Goal: Transaction & Acquisition: Register for event/course

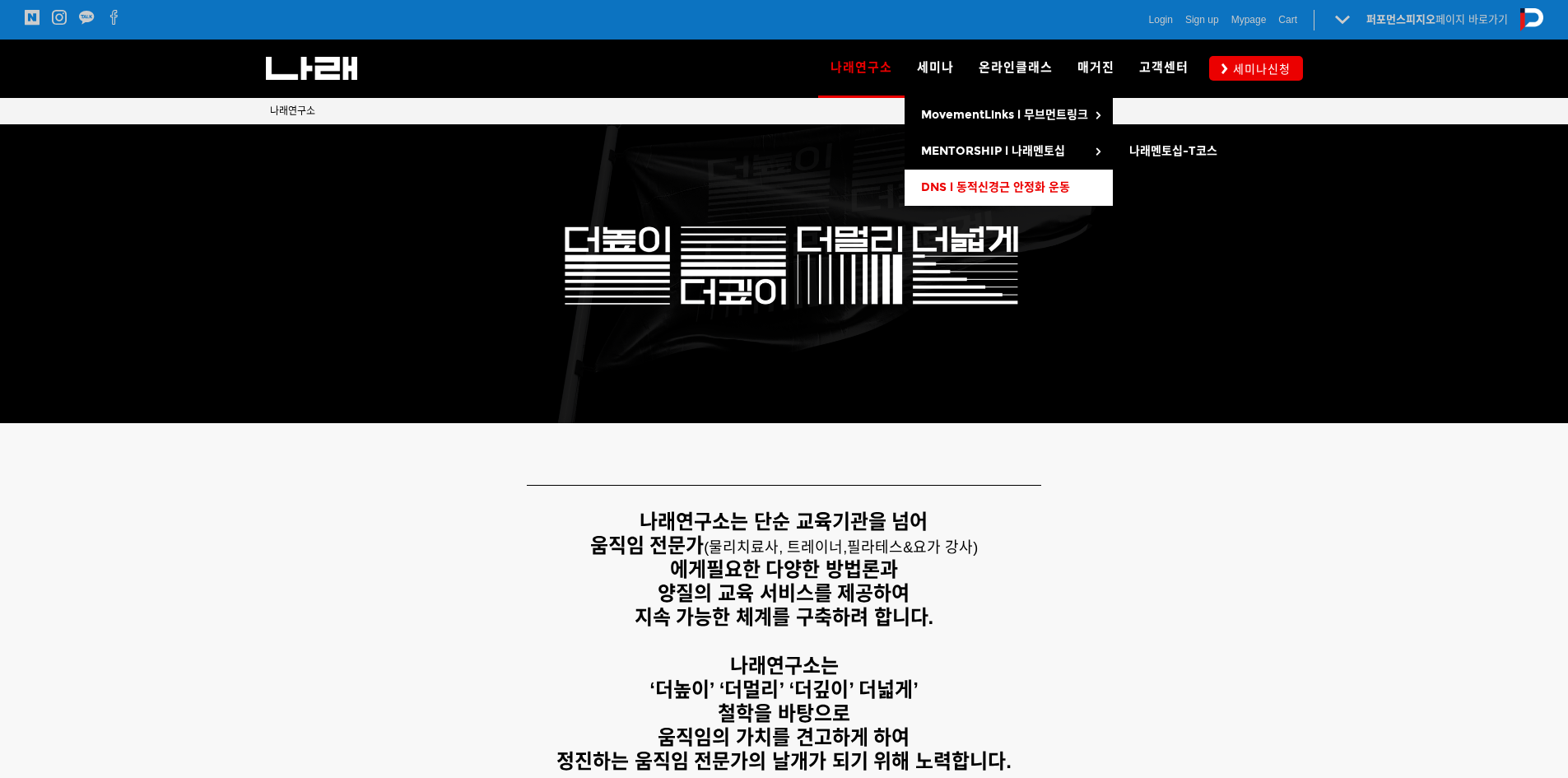
click at [980, 178] on link "DNS l 동적신경근 안정화 운동" at bounding box center [1008, 187] width 209 height 36
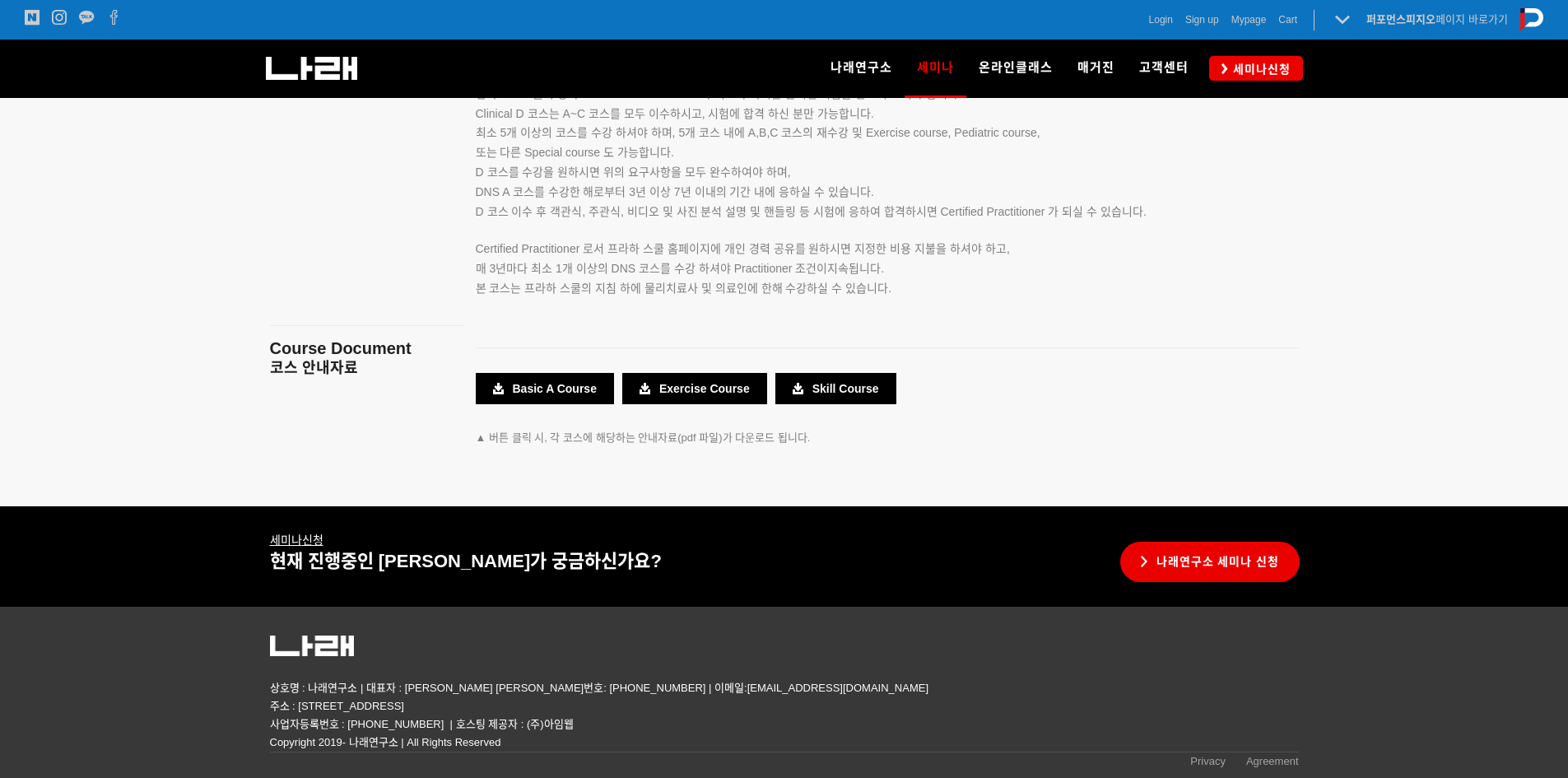
scroll to position [2367, 0]
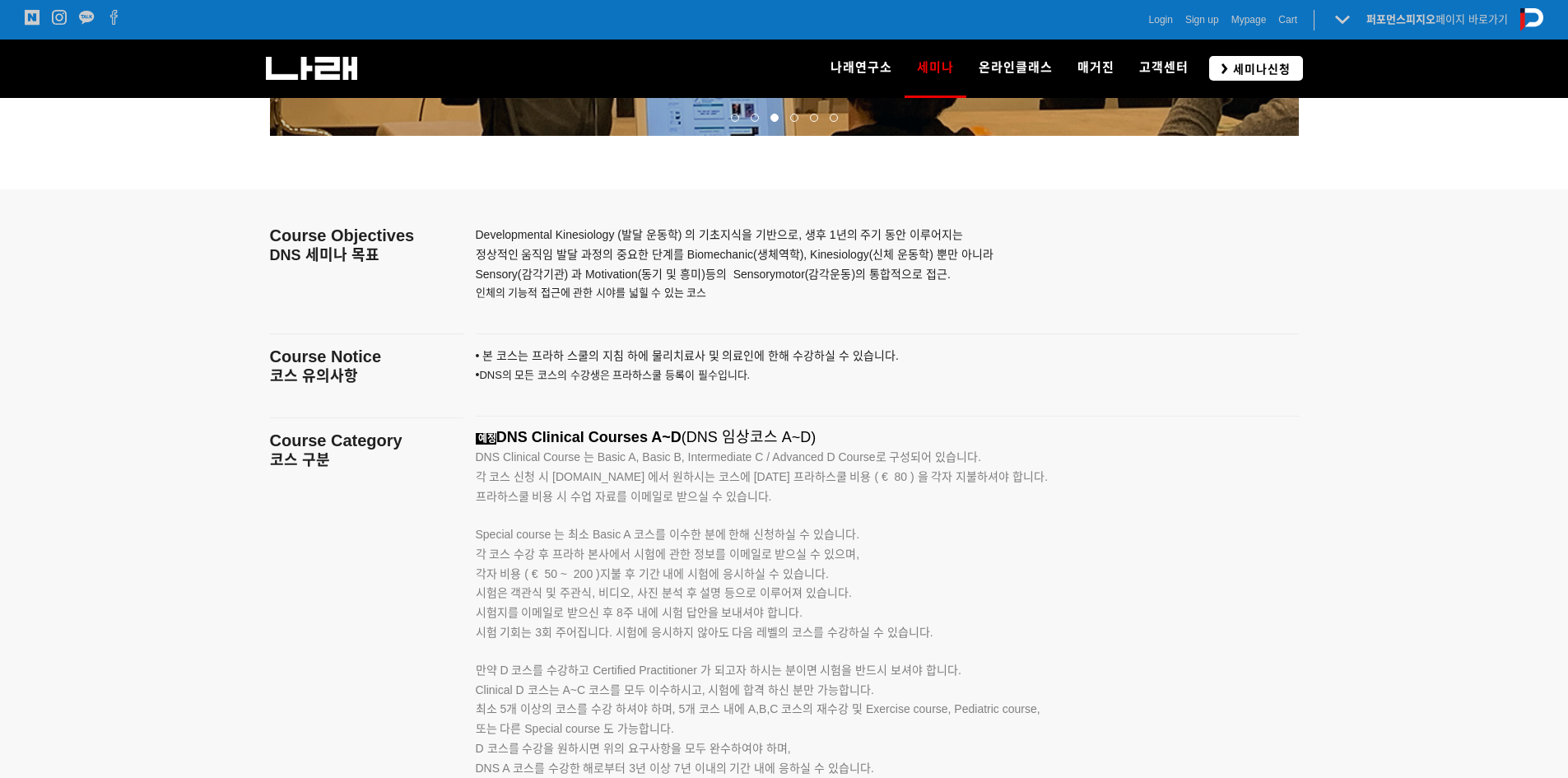
click at [1292, 71] on link "세미나신청" at bounding box center [1256, 68] width 94 height 24
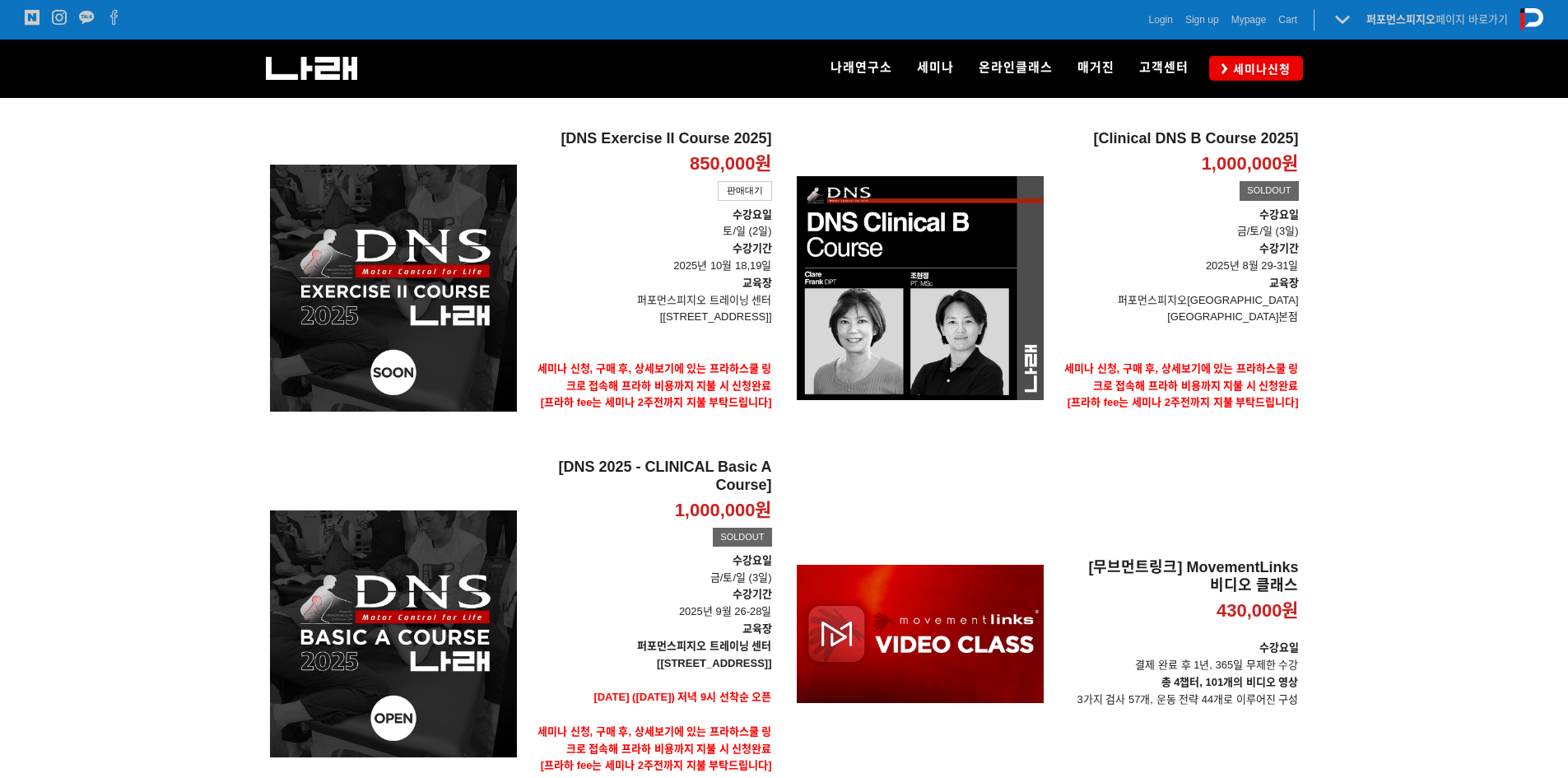
scroll to position [165, 0]
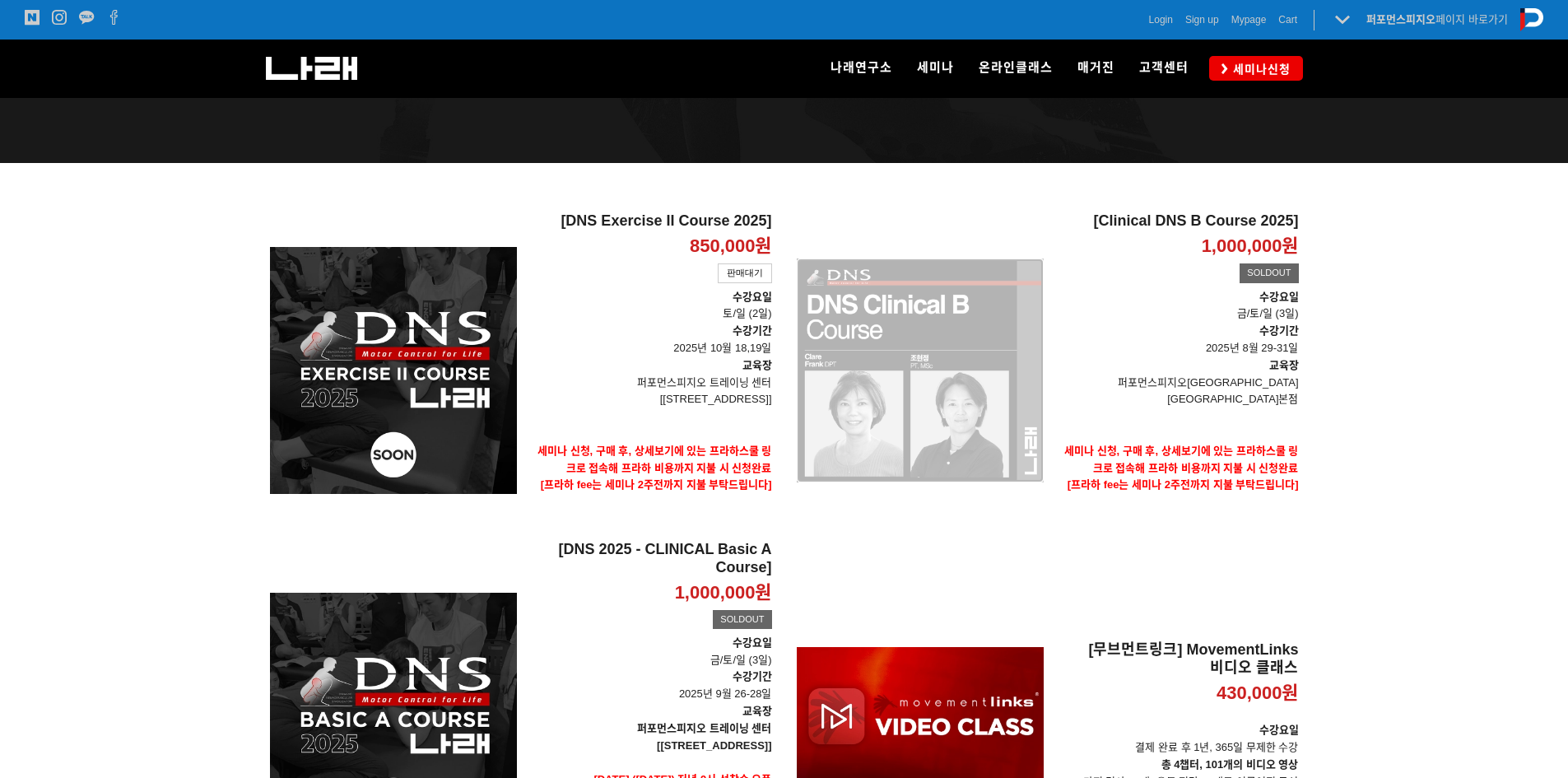
click at [904, 402] on div "[Clinical DNS B Course 2025] 1,000,000원 TIME SALE SOLDOUT" at bounding box center [920, 370] width 247 height 316
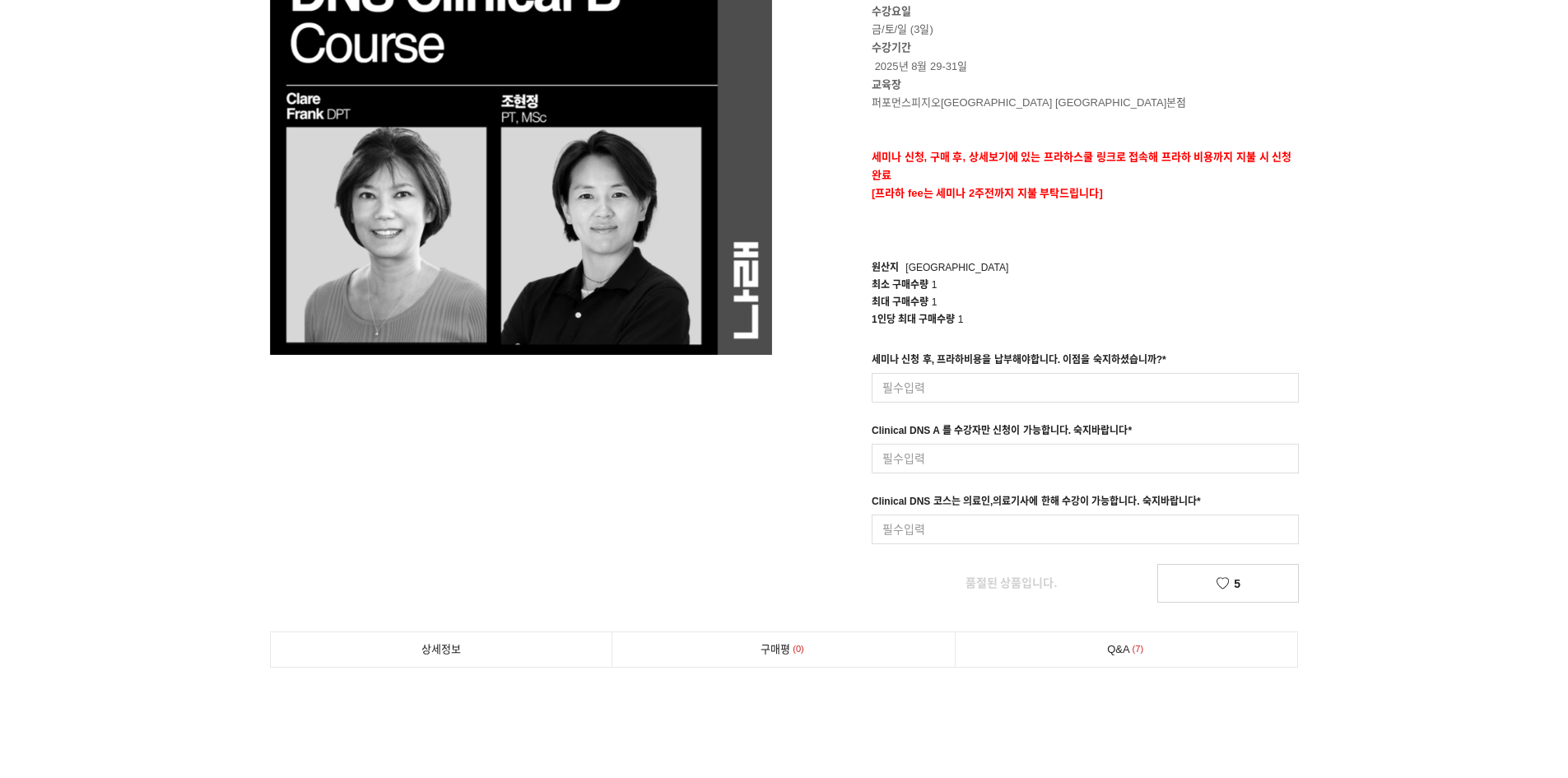
scroll to position [247, 0]
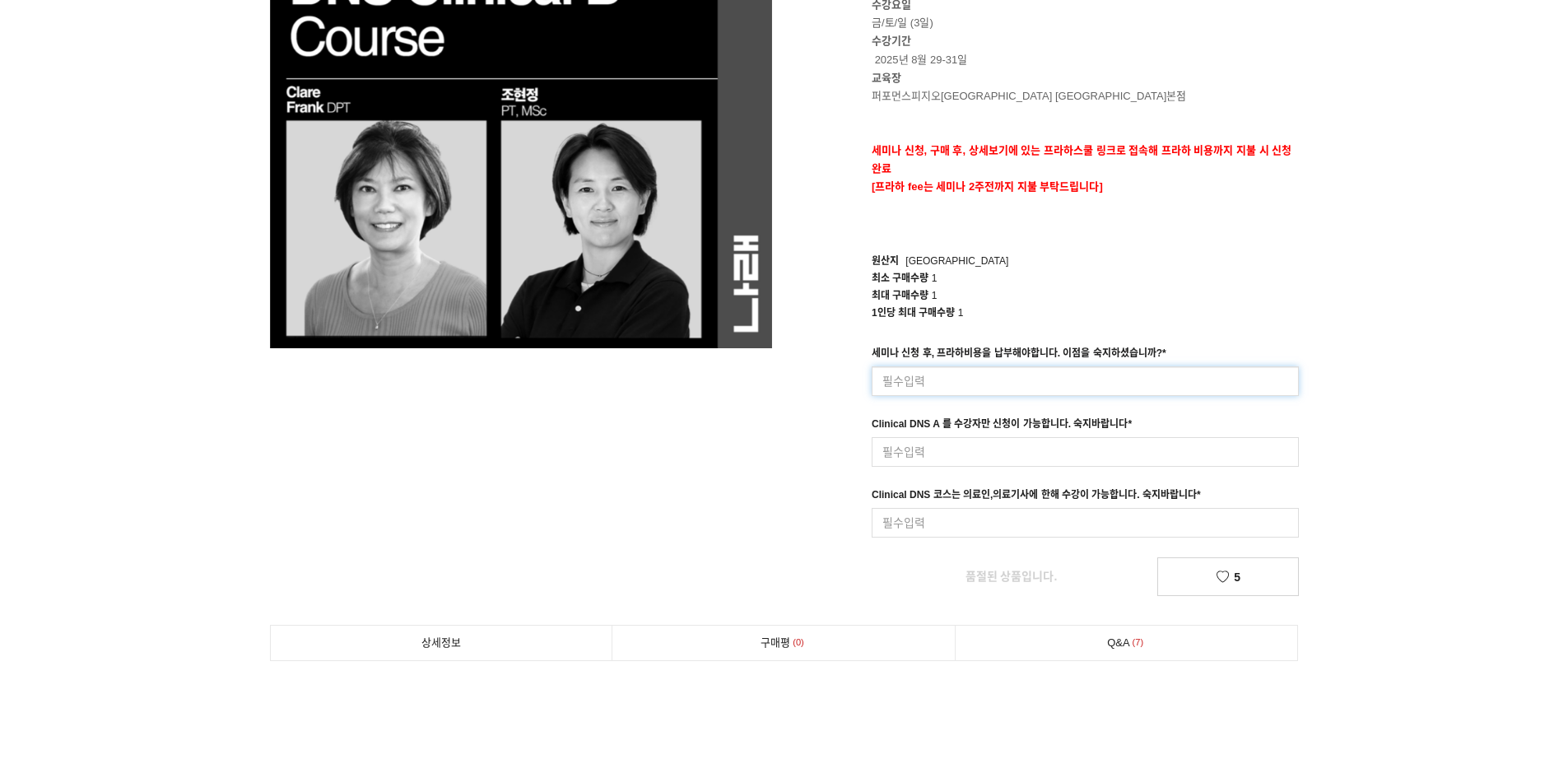
click at [955, 389] on input at bounding box center [1085, 381] width 427 height 30
click at [824, 457] on div "[Clinical DNS B Course 2025] SOLDOUT 1,000,000원 수강요일 금/토/일 (3일) 수강기간 2025년 8월 2…" at bounding box center [1047, 244] width 502 height 704
click at [935, 447] on input at bounding box center [1085, 452] width 427 height 30
click at [795, 494] on div "[Clinical DNS B Course 2025] SOLDOUT 1,000,000원 수강요일 금/토/일 (3일) 수강기간 2025년 8월 2…" at bounding box center [1048, 244] width 527 height 704
click at [936, 517] on input at bounding box center [1085, 523] width 427 height 30
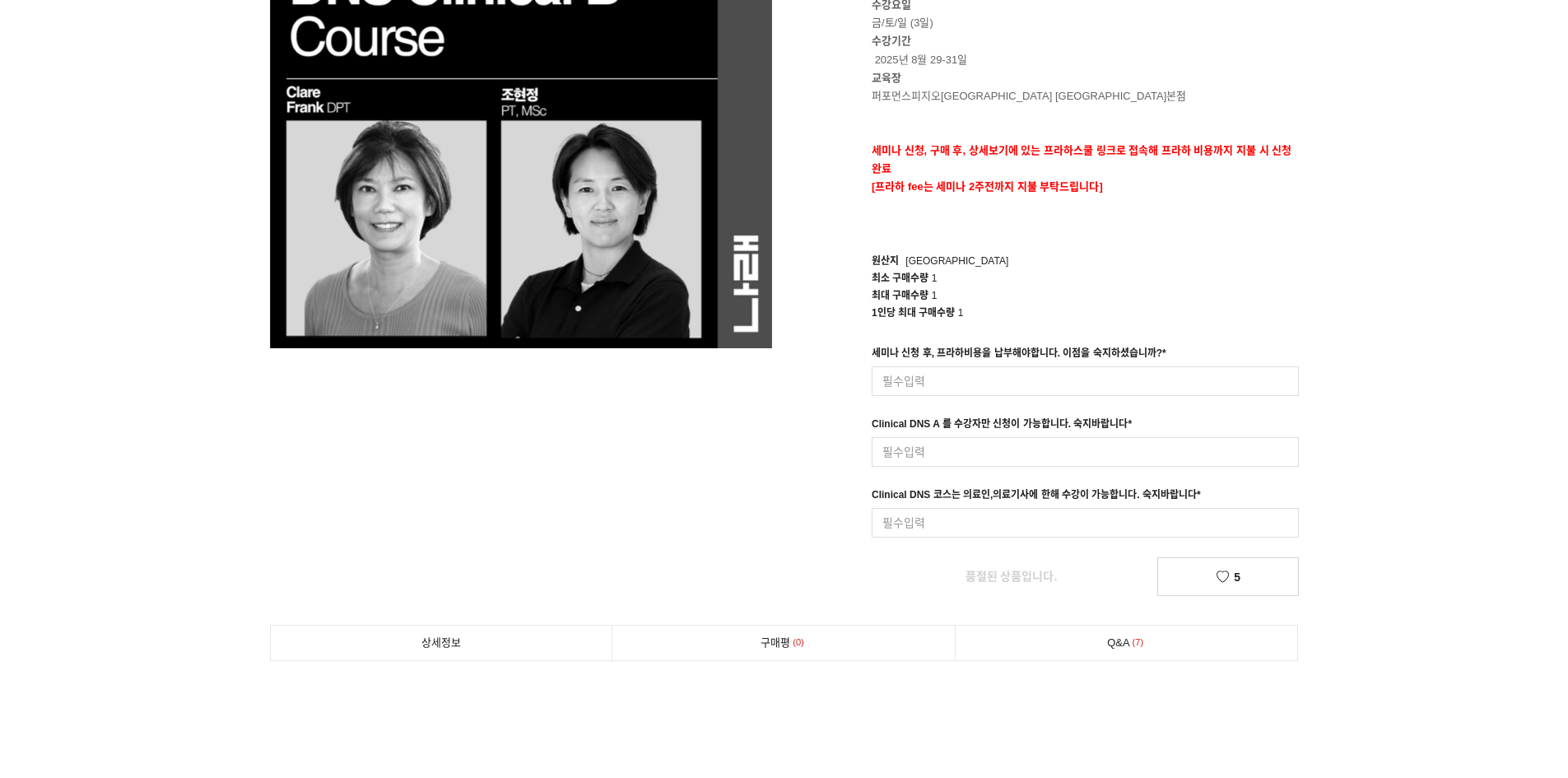
drag, startPoint x: 768, startPoint y: 517, endPoint x: 795, endPoint y: 500, distance: 31.9
click at [769, 516] on div "prev next 상품 이미지 [Clinical DNS B Course 2025] SOLDOUT 1,000,000원 수강요일 금/토/일 (3일…" at bounding box center [784, 237] width 1053 height 715
click at [898, 469] on div "세미나 신청 후, 프라하비용을 납부해야합니다. 이점을 숙지하셨습니까? * 입력형 옵션을 입력해 주세요 Clinical DNS A 를 수강자만 …" at bounding box center [1085, 441] width 452 height 193
click at [902, 461] on input at bounding box center [1085, 452] width 427 height 30
click at [750, 490] on div "prev next 상품 이미지 [Clinical DNS B Course 2025] SOLDOUT 1,000,000원 수강요일 금/토/일 (3일…" at bounding box center [784, 237] width 1053 height 715
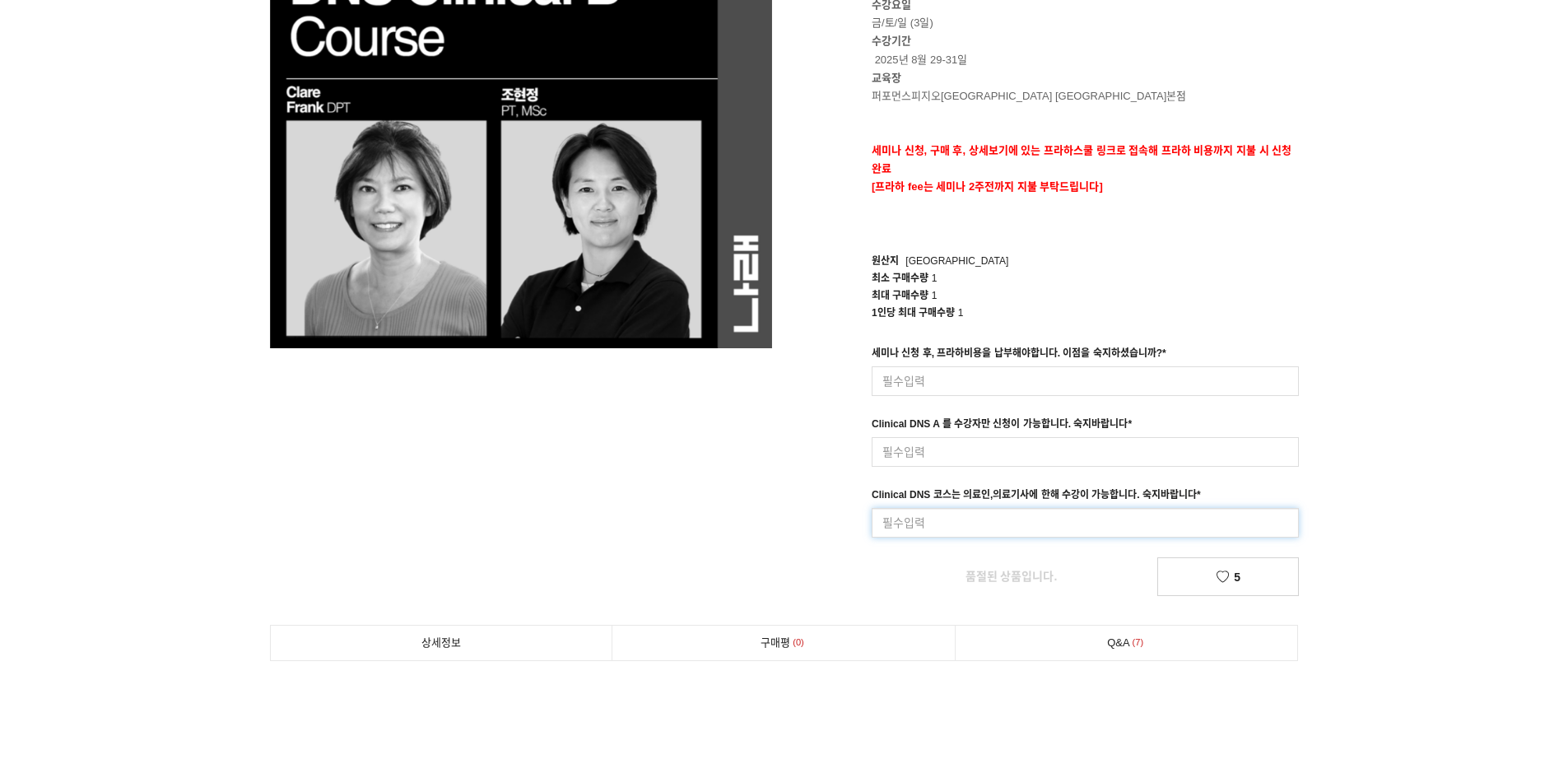
click at [927, 520] on input at bounding box center [1085, 523] width 427 height 30
click at [737, 526] on div "prev next 상품 이미지 [Clinical DNS B Course 2025] SOLDOUT 1,000,000원 수강요일 금/토/일 (3일…" at bounding box center [784, 237] width 1053 height 715
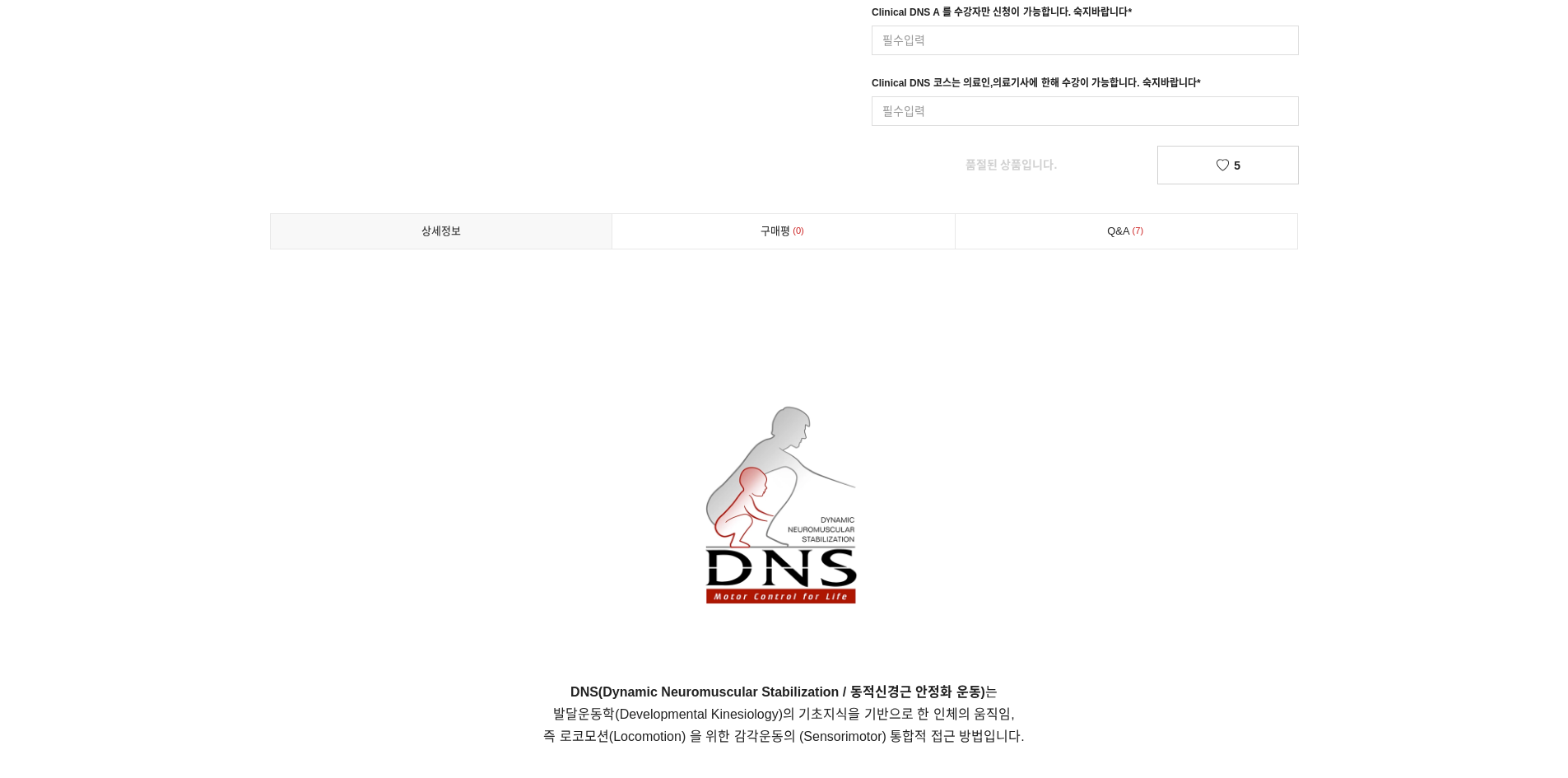
scroll to position [165, 0]
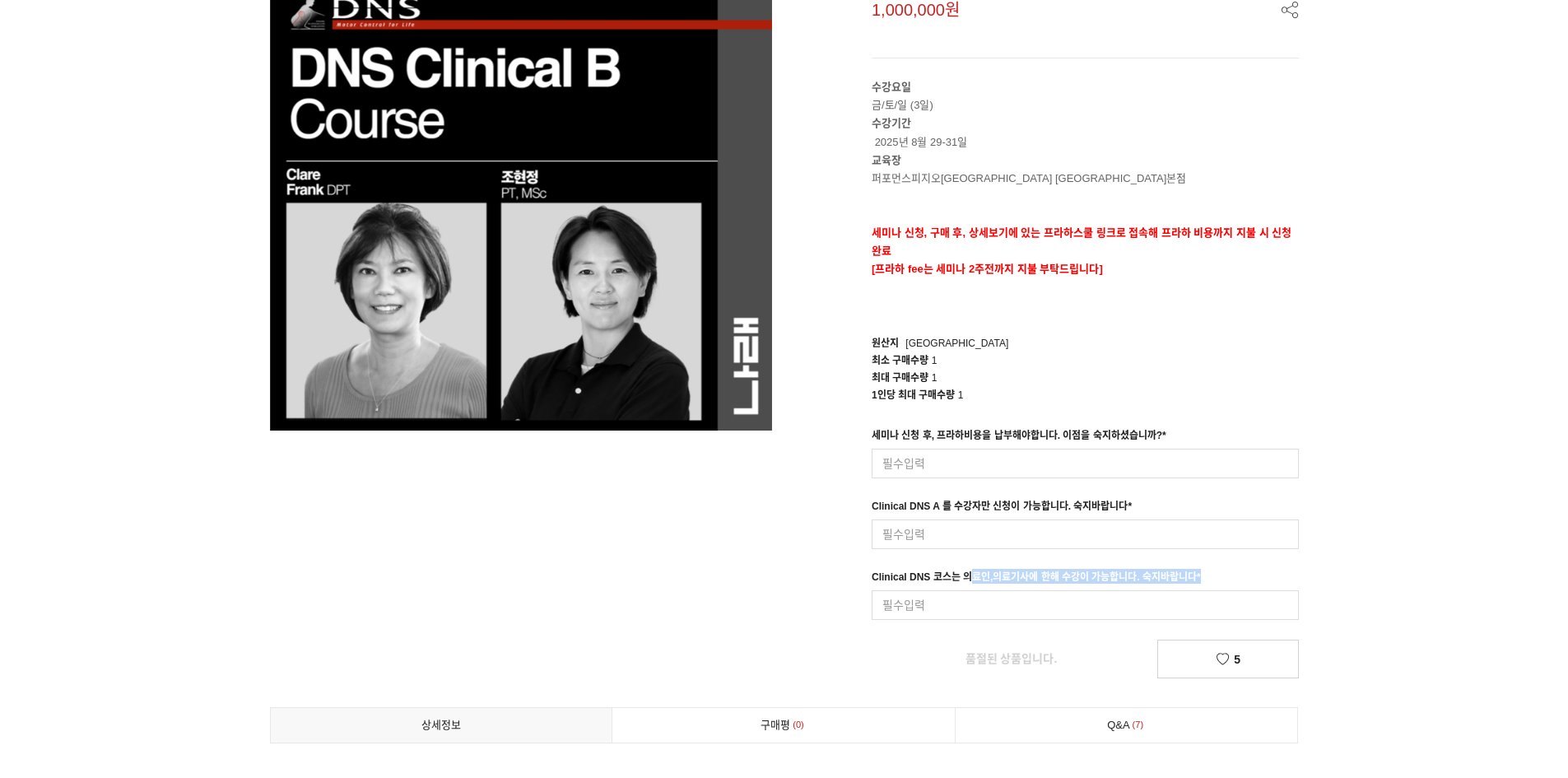
drag, startPoint x: 969, startPoint y: 573, endPoint x: 1213, endPoint y: 569, distance: 244.0
click at [1208, 571] on div "Clinical DNS 코스는 의료인,의료기사에 한해 수강이 가능합니다. 숙지바랍니다 * 입력형 옵션을 입력해 주세요" at bounding box center [1085, 593] width 427 height 51
click at [1214, 569] on div "Clinical DNS 코스는 의료인,의료기사에 한해 수강이 가능합니다. 숙지바랍니다 * 입력형 옵션을 입력해 주세요" at bounding box center [1085, 593] width 427 height 51
click at [969, 577] on div "Clinical DNS 코스는 의료인,의료기사에 한해 수강이 가능합니다. 숙지바랍니다 *" at bounding box center [1036, 579] width 329 height 21
click at [918, 571] on div "Clinical DNS 코스는 의료인,의료기사에 한해 수강이 가능합니다. 숙지바랍니다 *" at bounding box center [1036, 579] width 329 height 21
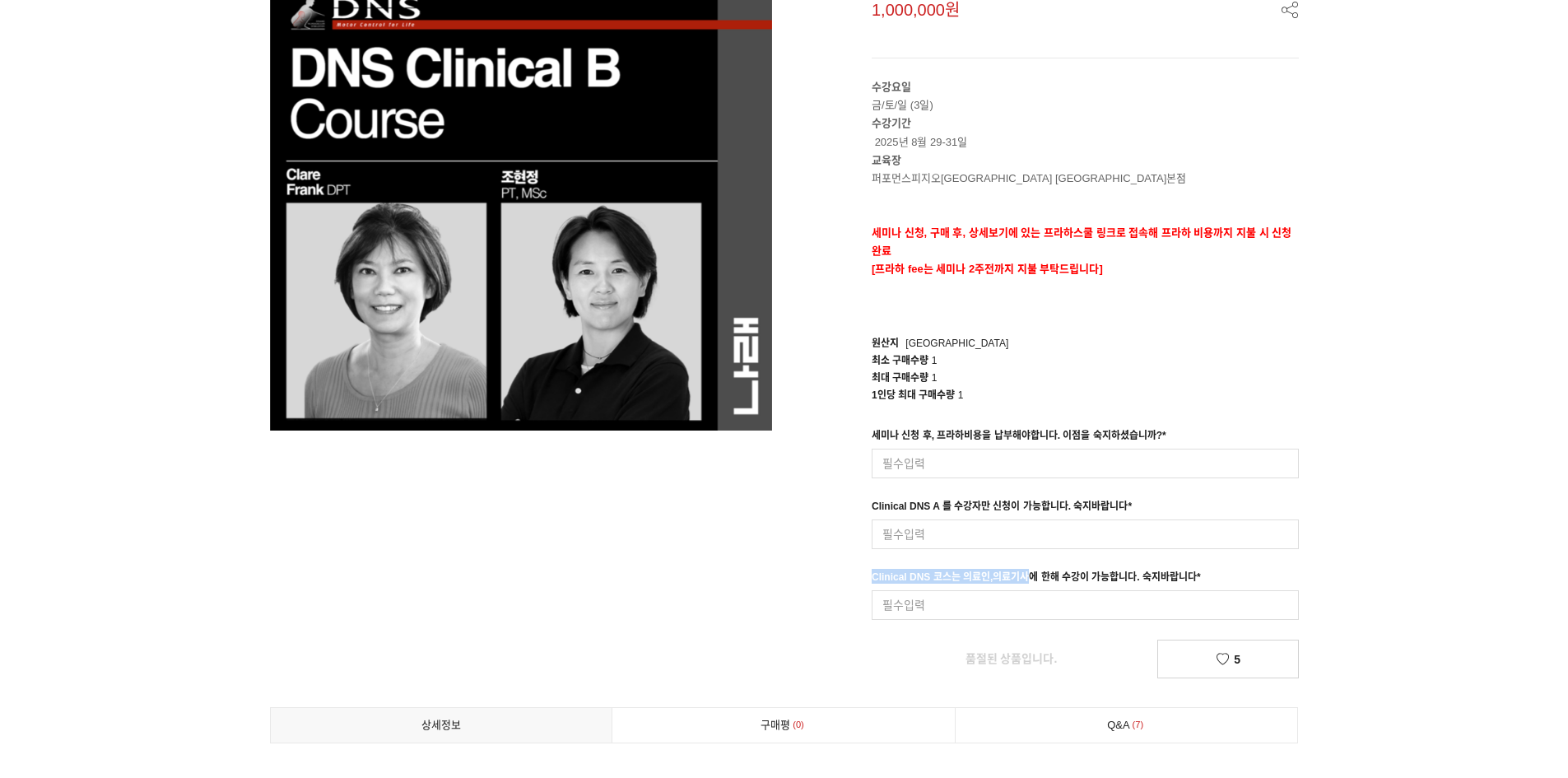
drag, startPoint x: 874, startPoint y: 572, endPoint x: 1032, endPoint y: 571, distance: 158.0
click at [1032, 571] on div "Clinical DNS 코스는 의료인,의료기사에 한해 수강이 가능합니다. 숙지바랍니다 *" at bounding box center [1036, 579] width 329 height 21
click at [1033, 570] on div "Clinical DNS 코스는 의료인,의료기사에 한해 수강이 가능합니다. 숙지바랍니다 *" at bounding box center [1036, 579] width 329 height 21
drag, startPoint x: 871, startPoint y: 574, endPoint x: 1039, endPoint y: 580, distance: 168.1
click at [1032, 580] on div "세미나 신청 후, 프라하비용을 납부해야합니다. 이점을 숙지하셨습니까? * 입력형 옵션을 입력해 주세요 Clinical DNS A 를 수강자만 …" at bounding box center [1085, 524] width 452 height 193
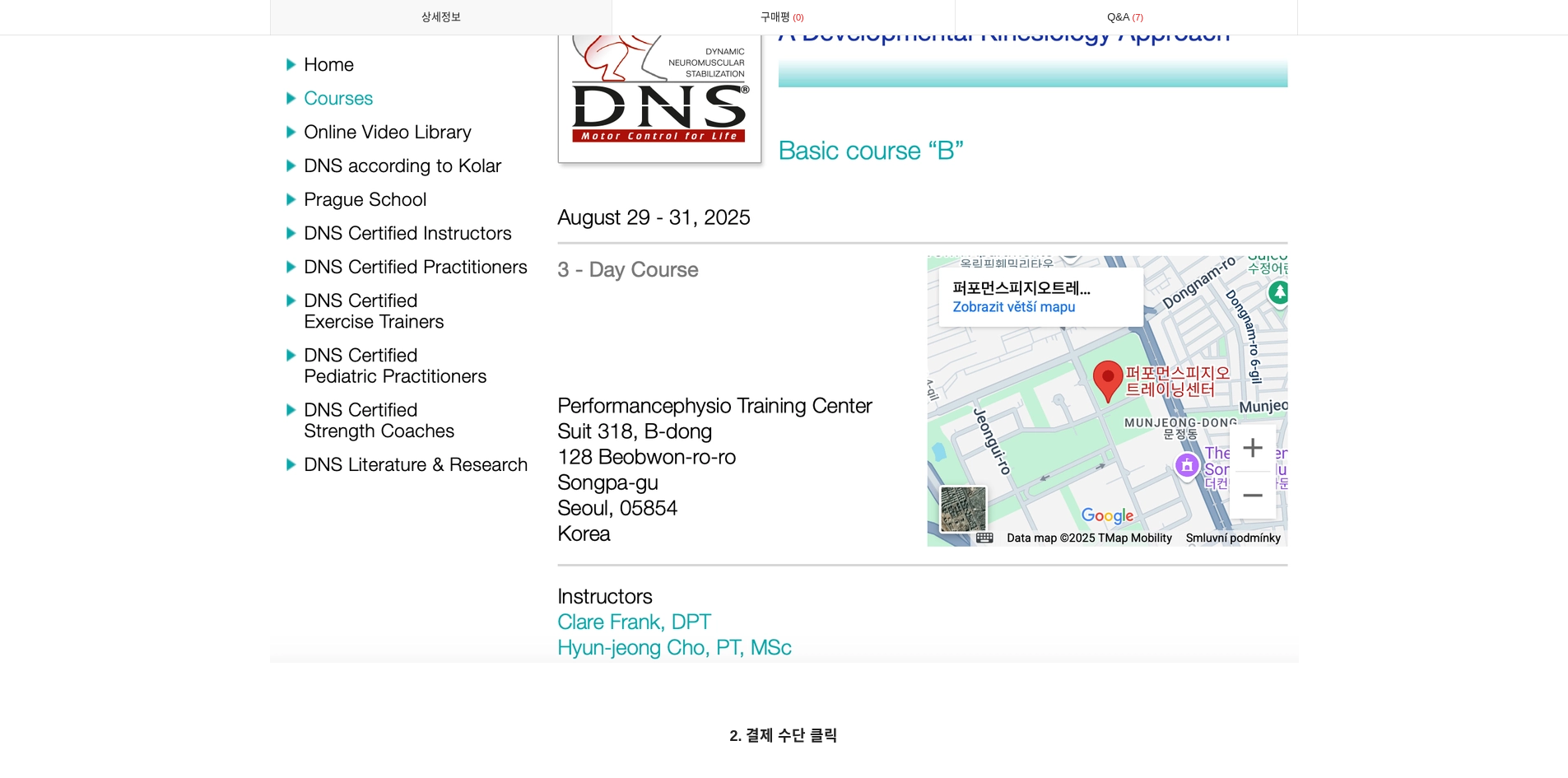
scroll to position [6749, 0]
